Goal: Information Seeking & Learning: Learn about a topic

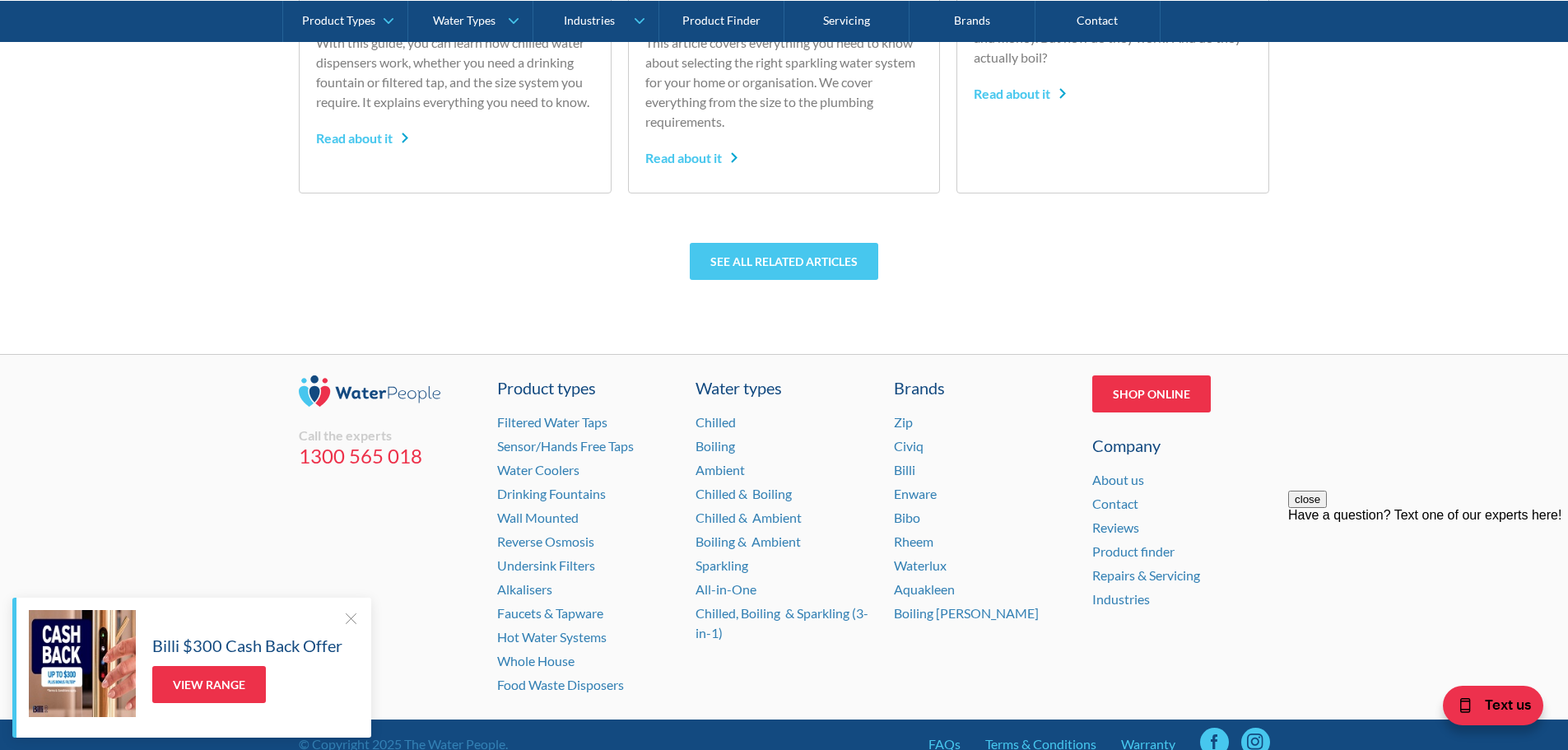
scroll to position [5222, 0]
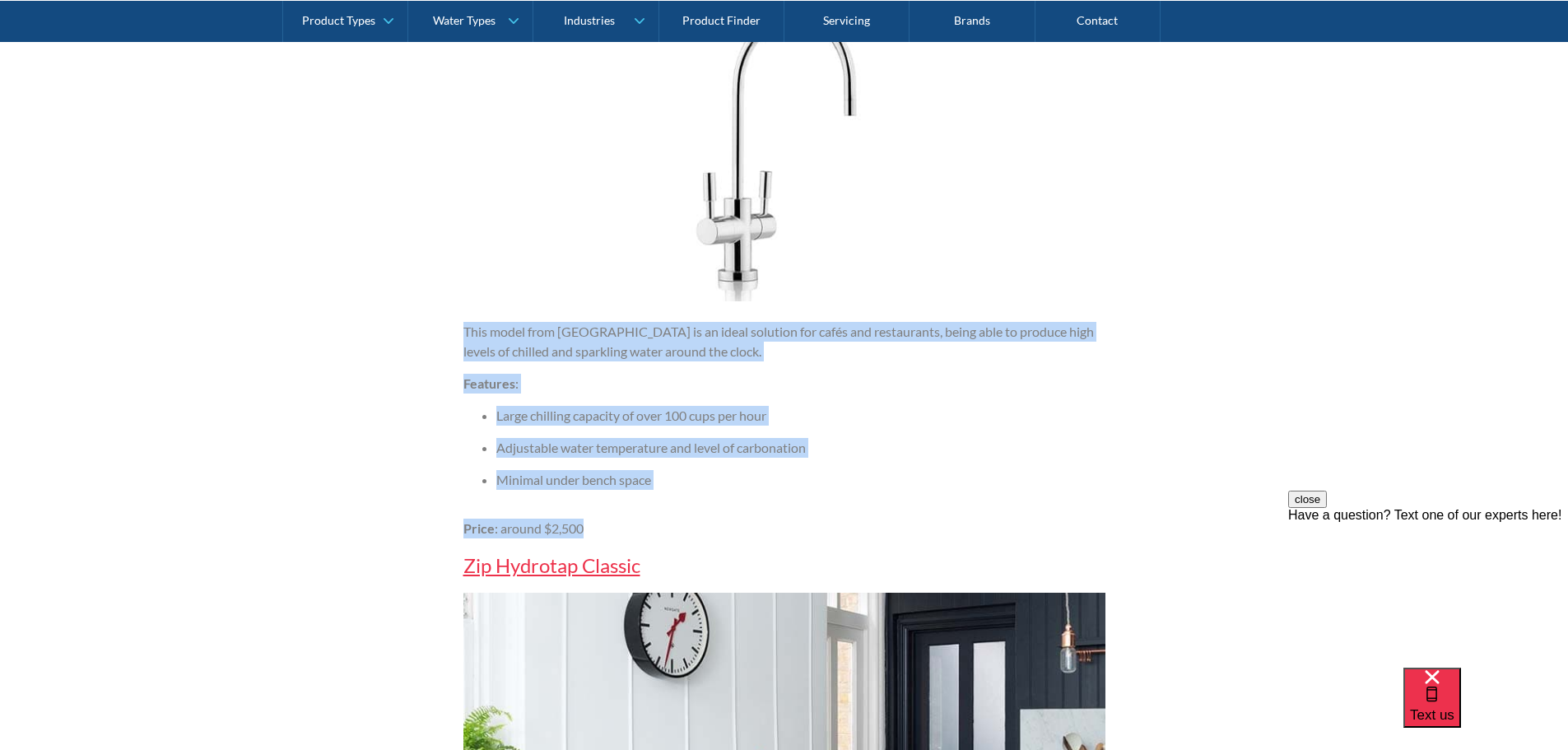
drag, startPoint x: 605, startPoint y: 523, endPoint x: 438, endPoint y: 338, distance: 249.2
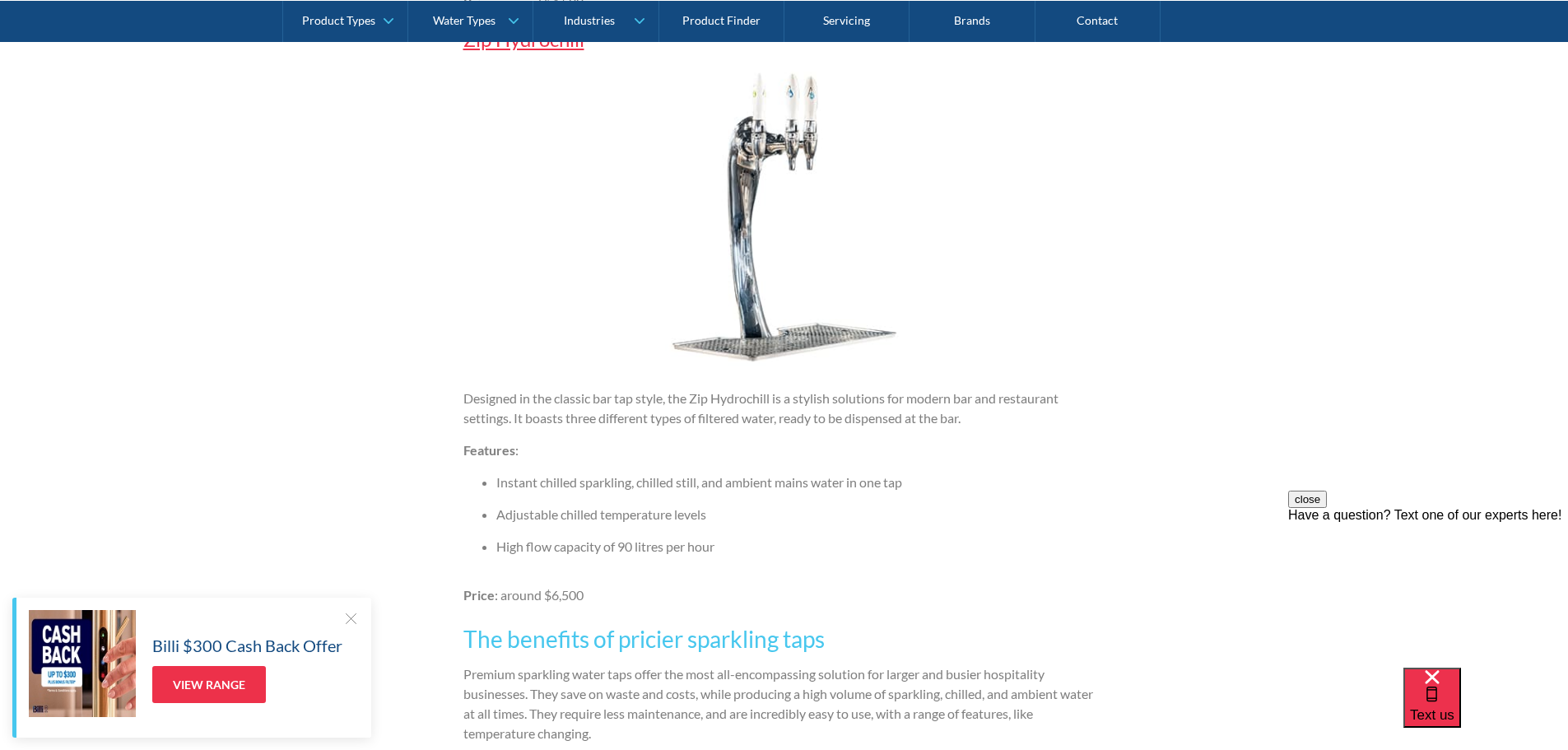
scroll to position [3562, 0]
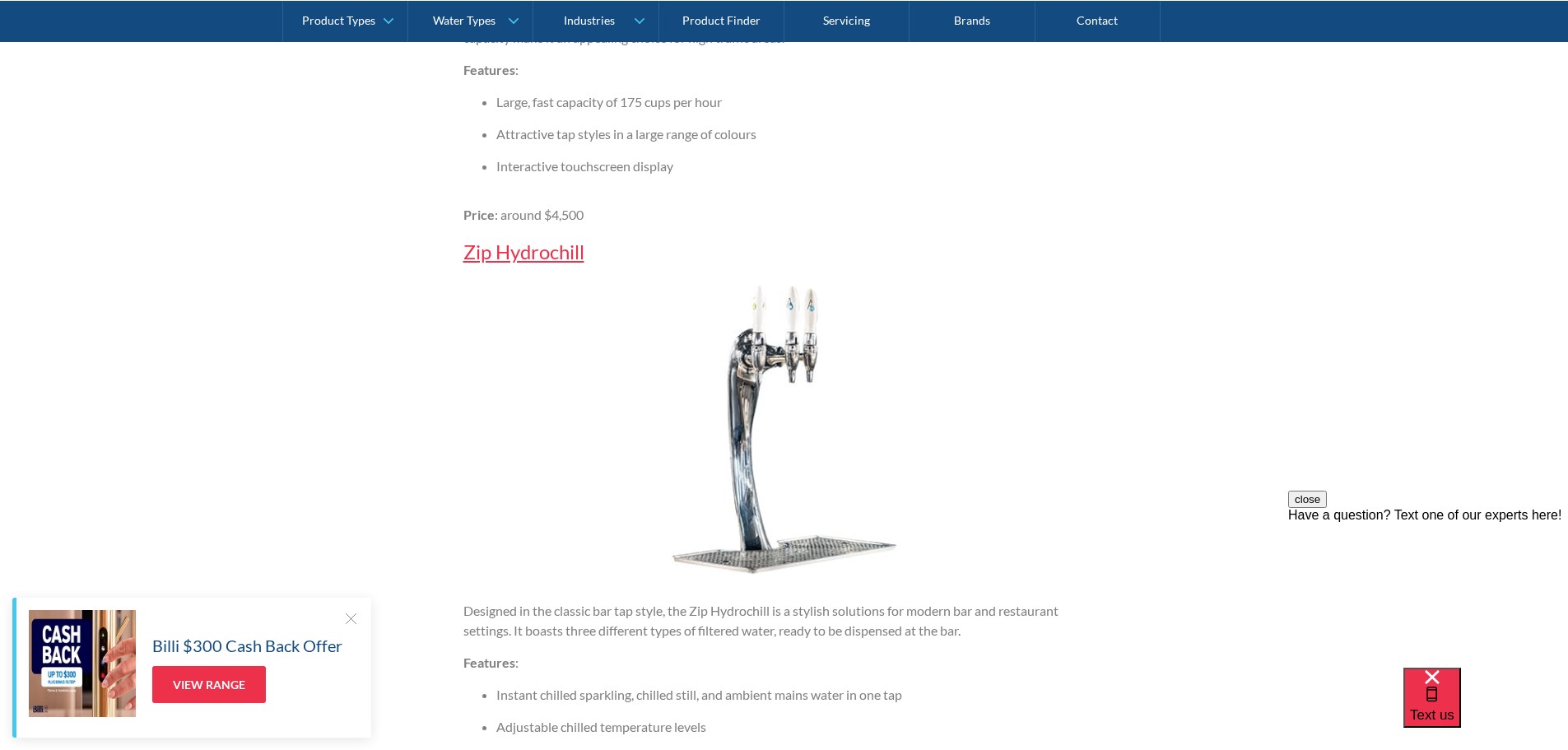
click at [486, 258] on link "Zip Hydrochill" at bounding box center [523, 252] width 121 height 24
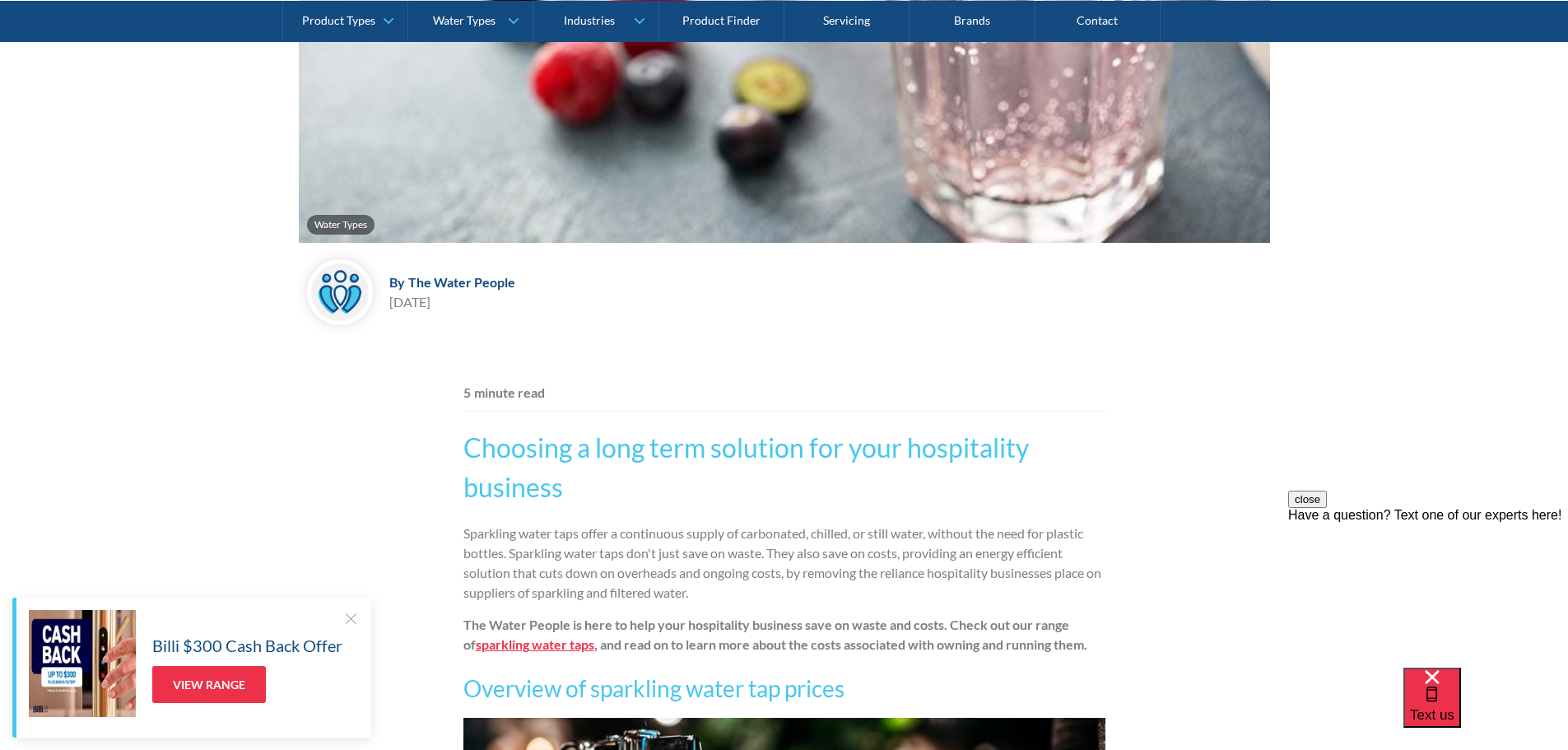
scroll to position [680, 0]
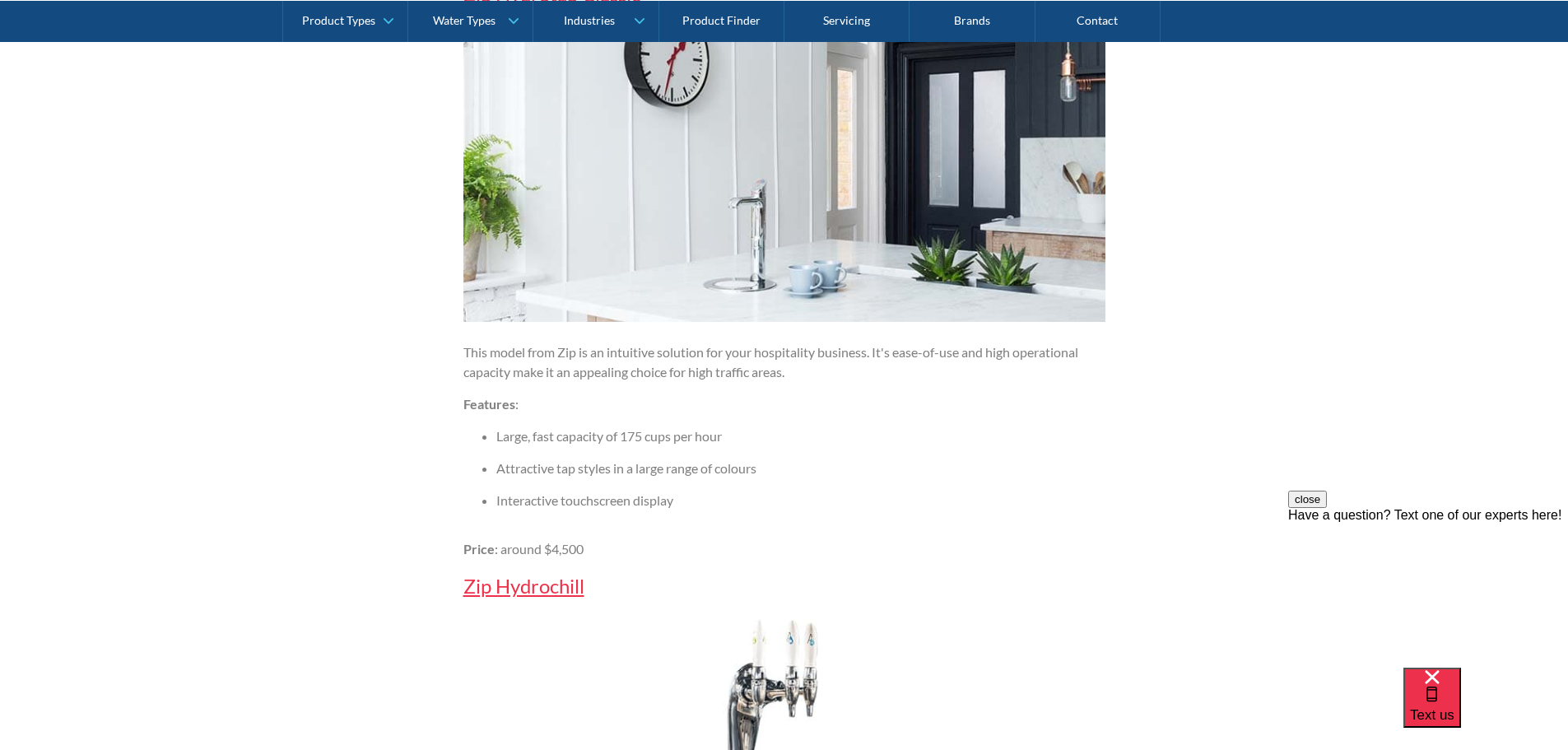
scroll to position [3232, 0]
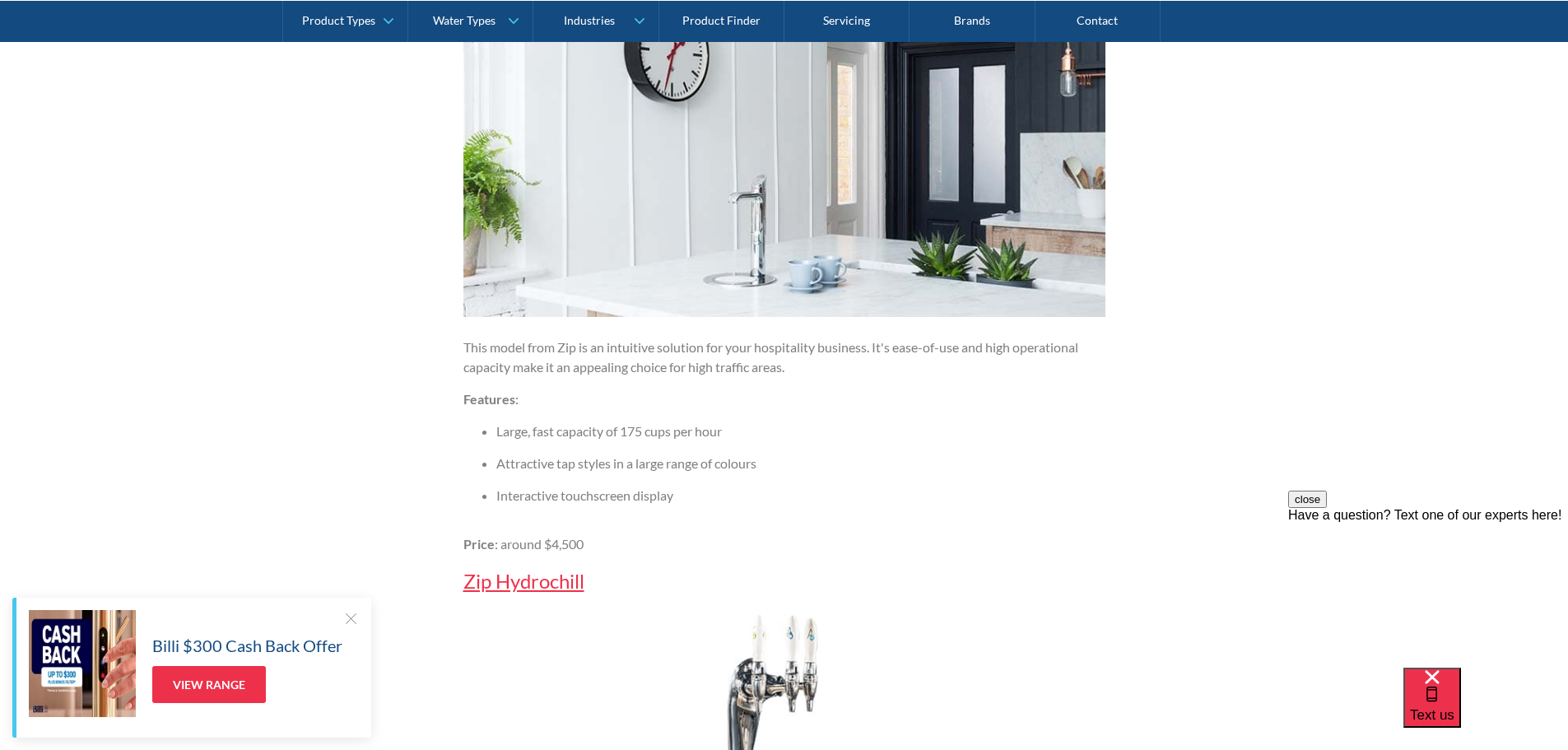
click at [636, 432] on li "Large, fast capacity of 175 cups per hour" at bounding box center [801, 431] width 609 height 20
click at [563, 462] on li "Attractive tap styles in a large range of colours" at bounding box center [801, 464] width 609 height 20
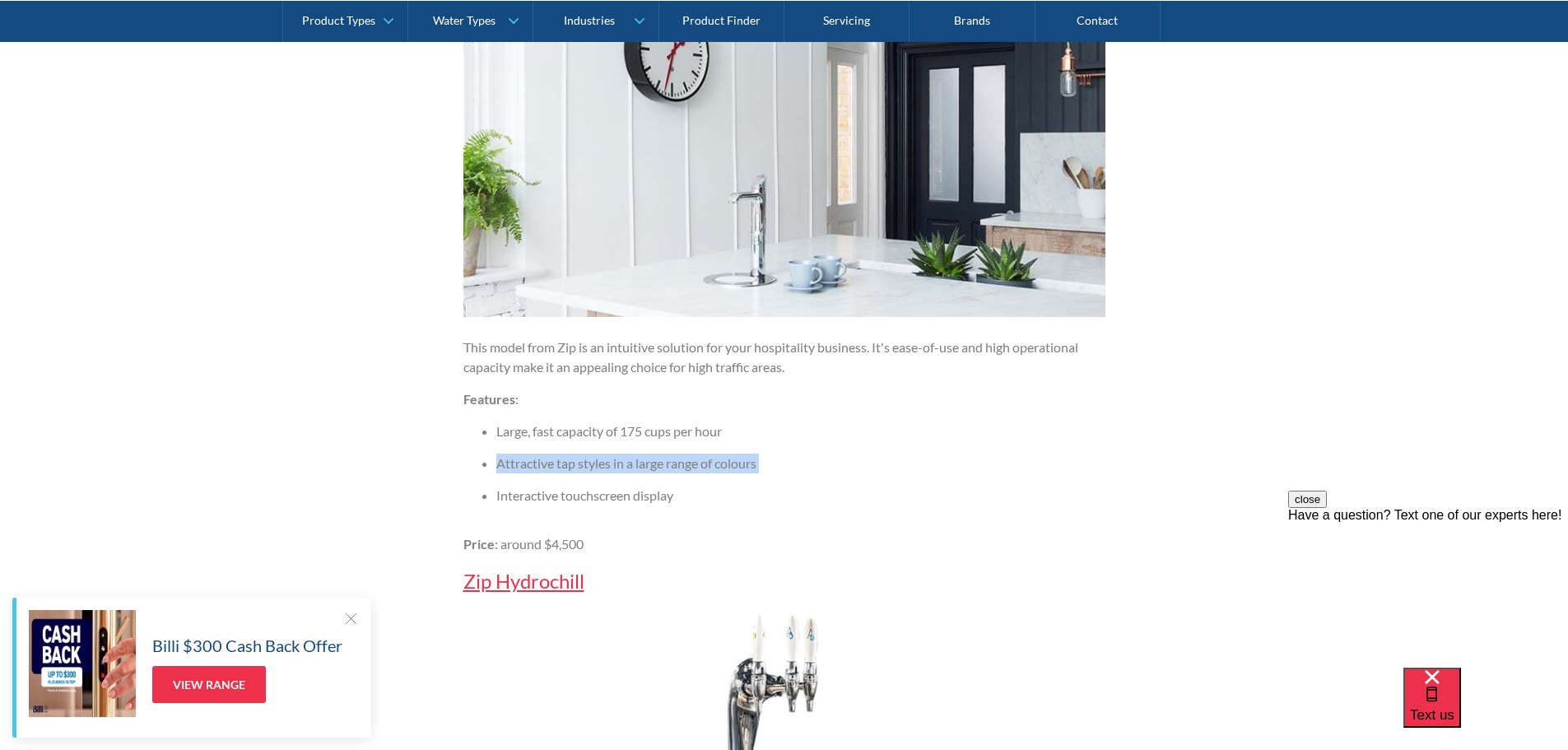
click at [563, 462] on li "Attractive tap styles in a large range of colours" at bounding box center [801, 464] width 609 height 20
click at [527, 496] on li "Interactive touchscreen display" at bounding box center [801, 496] width 609 height 20
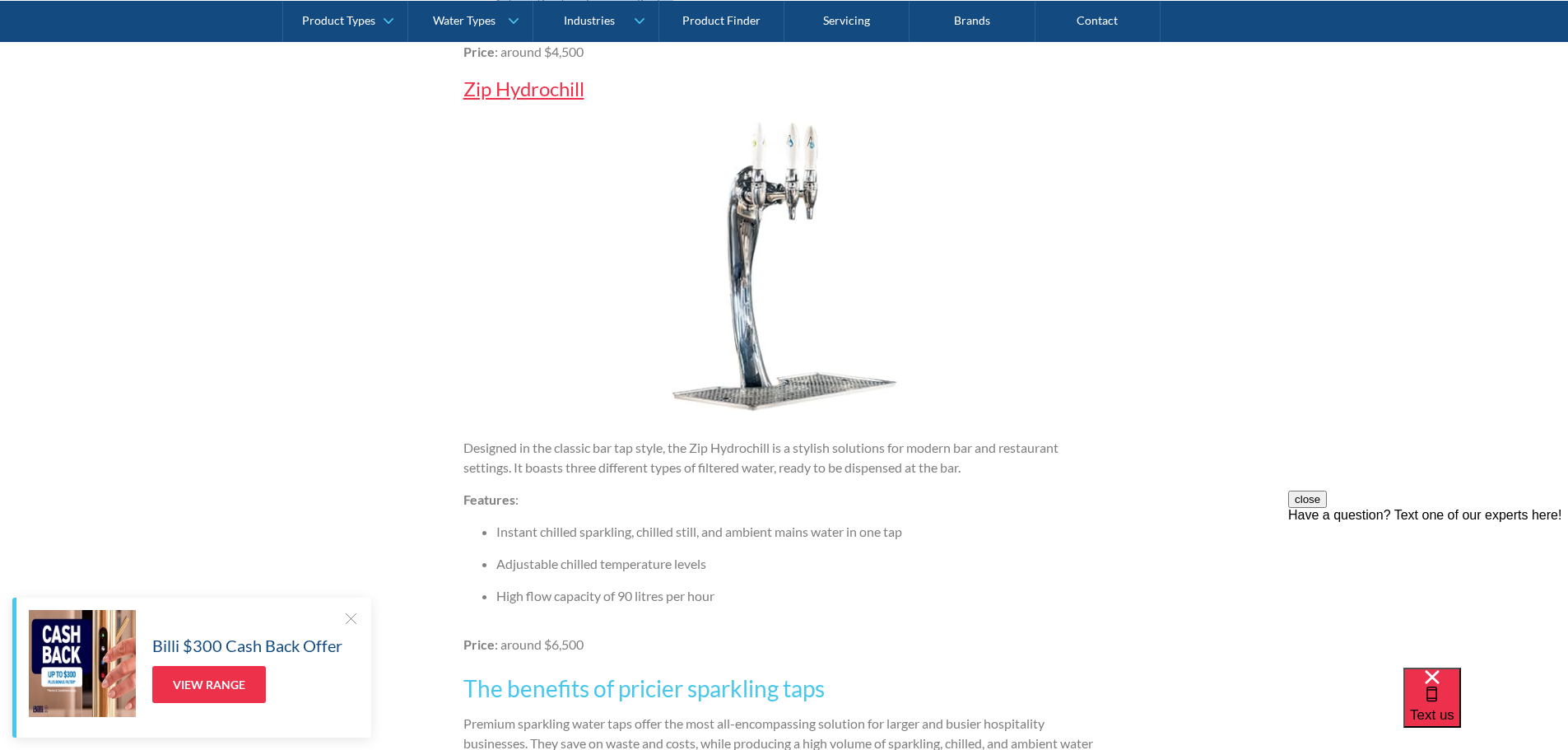
scroll to position [3727, 0]
drag, startPoint x: 741, startPoint y: 595, endPoint x: 538, endPoint y: 600, distance: 203.1
click at [538, 600] on li "High flow capacity of 90 litres per hour" at bounding box center [801, 594] width 609 height 20
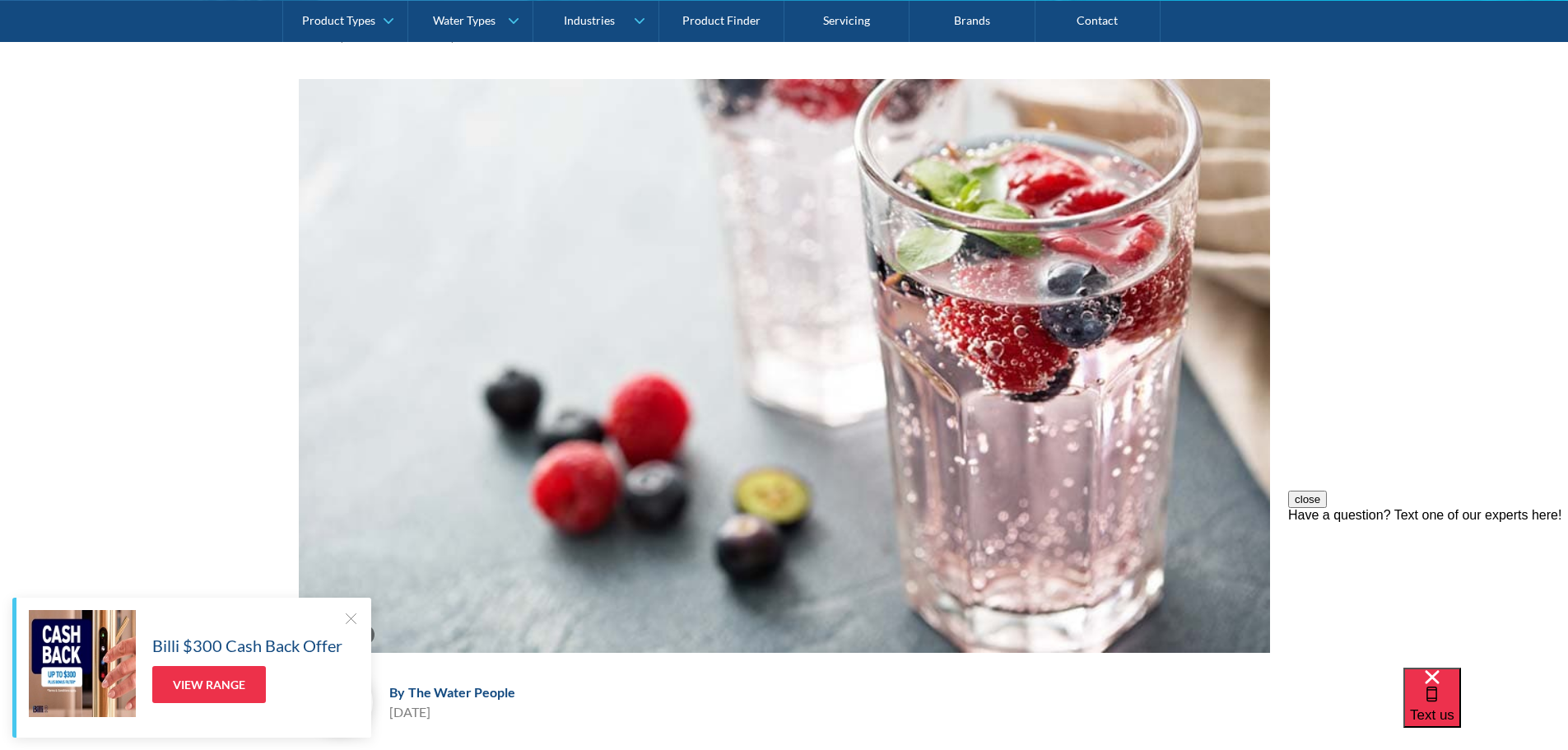
scroll to position [824, 0]
